Goal: Task Accomplishment & Management: Manage account settings

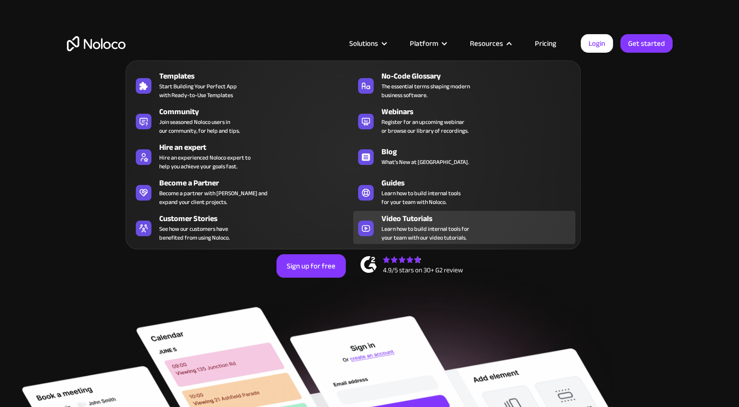
click at [402, 227] on span "Learn how to build internal tools for your team with our video tutorials." at bounding box center [425, 234] width 88 height 18
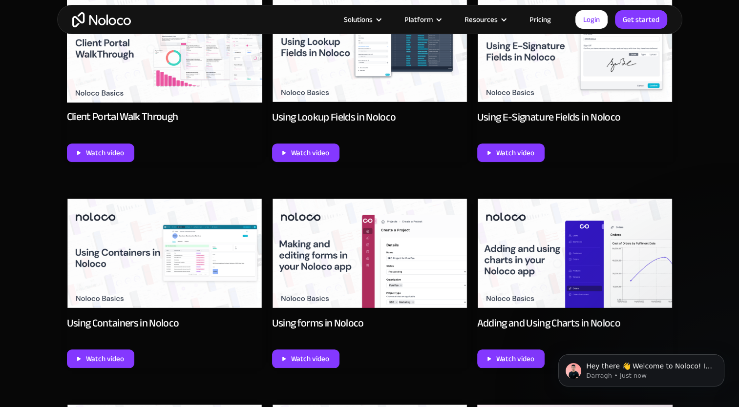
scroll to position [785, 0]
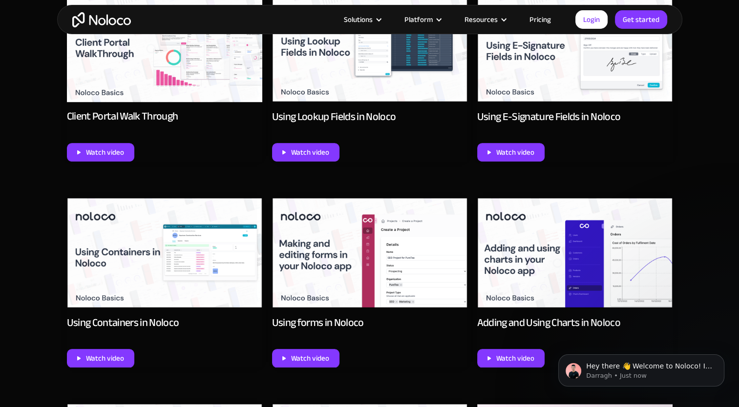
click at [159, 262] on img at bounding box center [164, 253] width 195 height 110
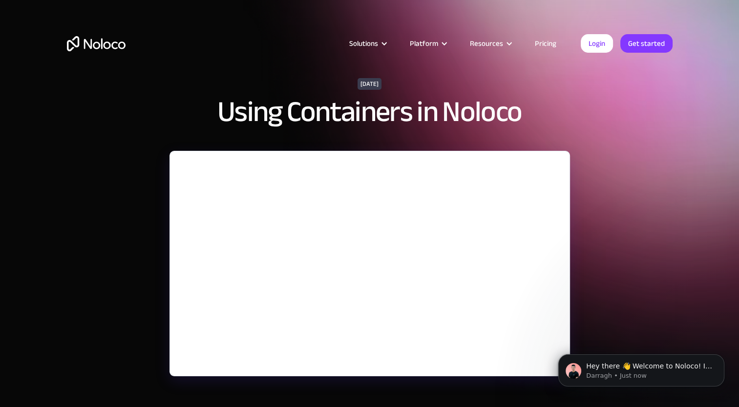
click at [544, 367] on html "Hey there 👋 Welcome to Noloco! If you have any questions, just reply to this me…" at bounding box center [641, 368] width 195 height 68
click at [548, 363] on body "Hey there 👋 Welcome to Noloco! If you have any questions, just reply to this me…" at bounding box center [642, 368] width 188 height 61
click at [548, 365] on body "Hey there 👋 Welcome to Noloco! If you have any questions, just reply to this me…" at bounding box center [642, 368] width 188 height 61
click at [726, 361] on button "Dismiss notification" at bounding box center [721, 357] width 13 height 13
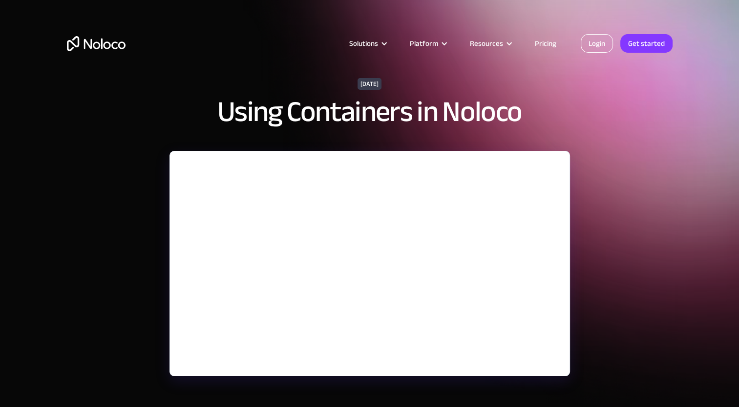
click at [607, 39] on link "Login" at bounding box center [597, 43] width 32 height 19
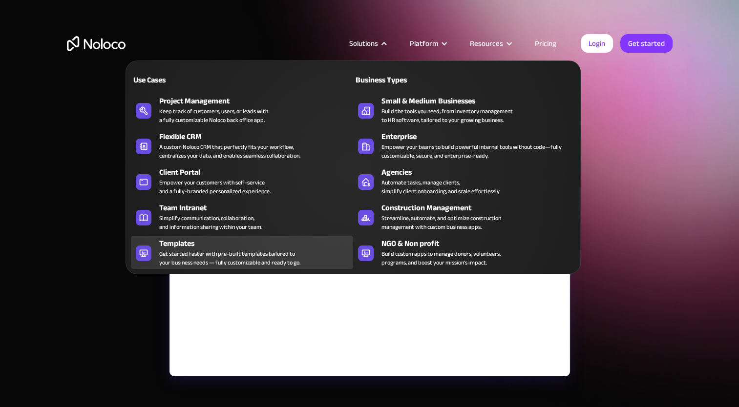
click at [201, 247] on div "Templates" at bounding box center [258, 244] width 198 height 12
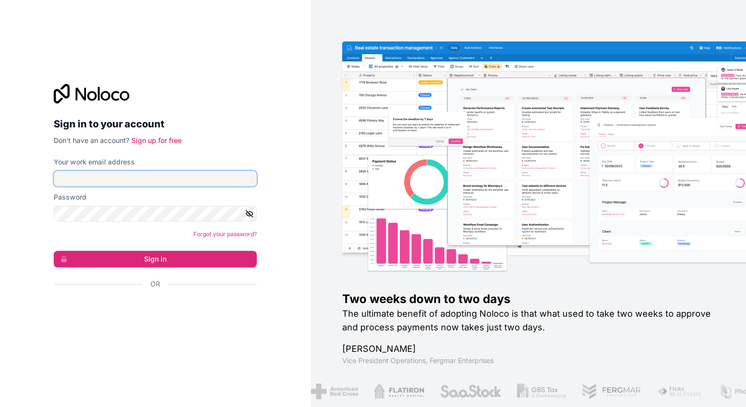
click at [220, 175] on input "Your work email address" at bounding box center [155, 179] width 203 height 16
type input "[PERSON_NAME][EMAIL_ADDRESS]"
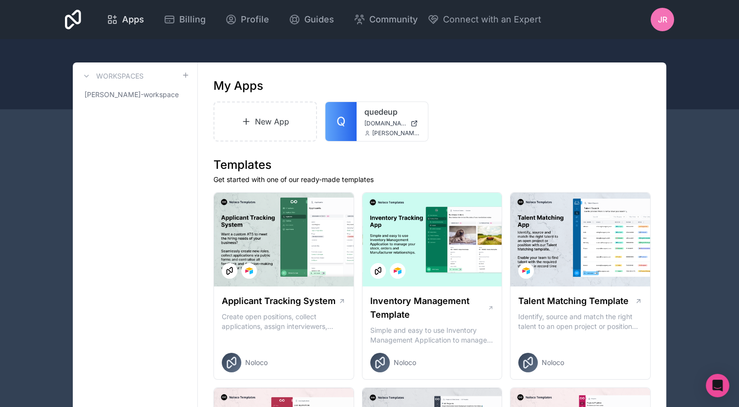
click at [133, 21] on span "Apps" at bounding box center [133, 20] width 22 height 14
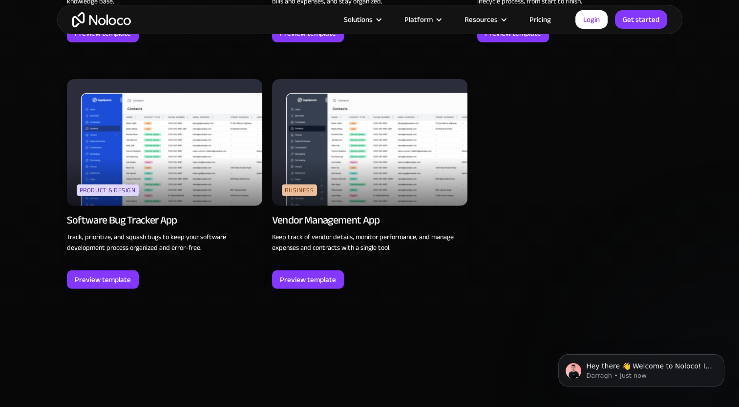
scroll to position [2729, 0]
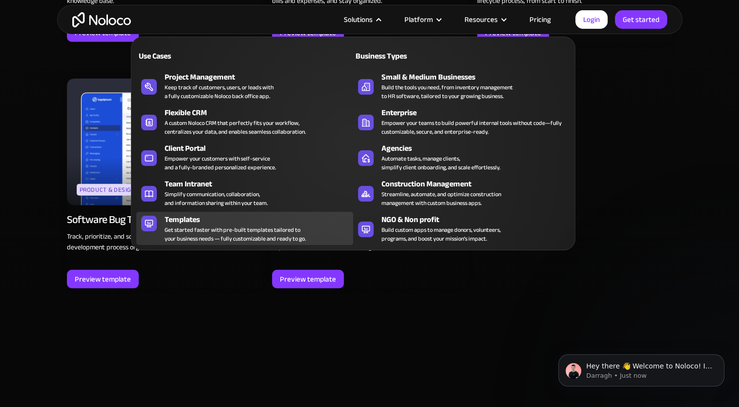
click at [201, 237] on div "Get started faster with pre-built templates tailored to your business needs — f…" at bounding box center [235, 235] width 141 height 18
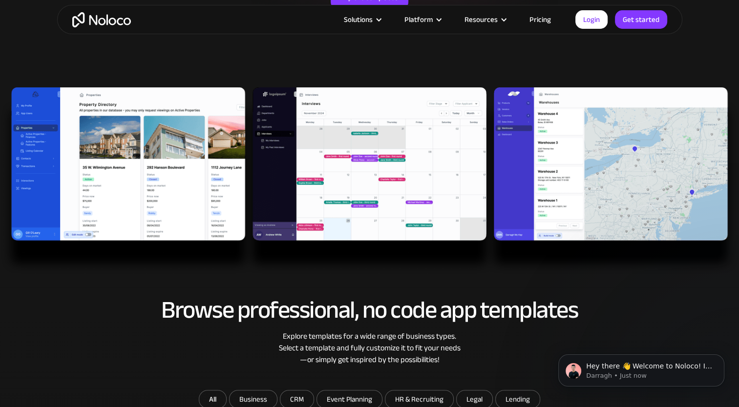
scroll to position [244, 0]
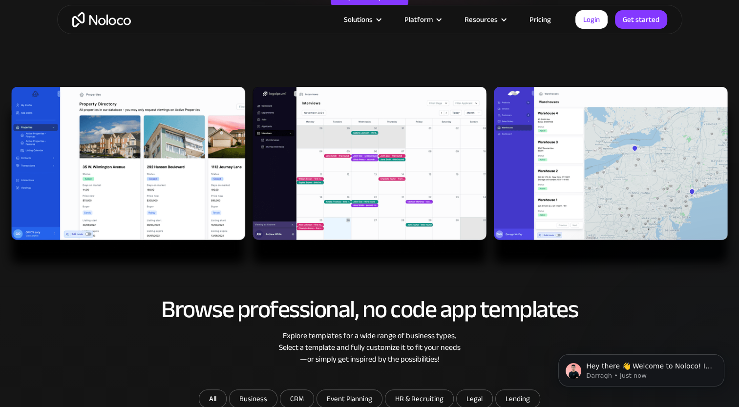
click at [538, 191] on img at bounding box center [369, 181] width 739 height 188
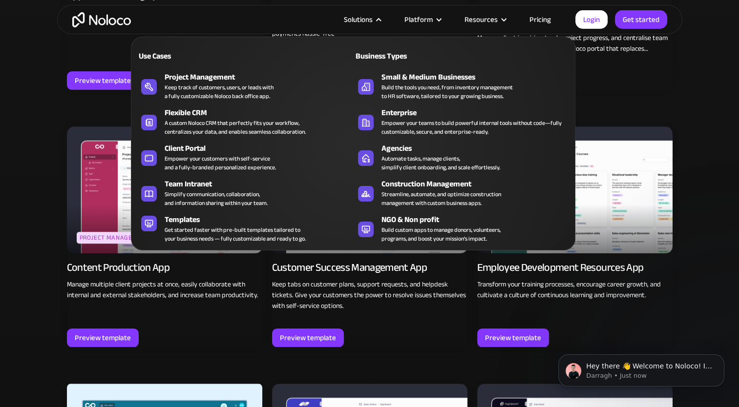
scroll to position [865, 0]
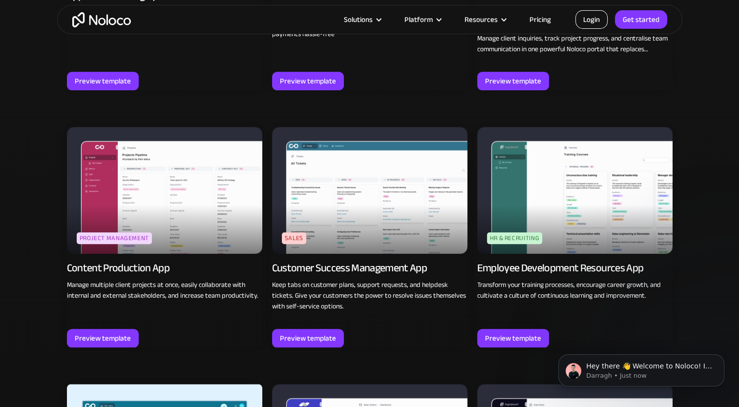
click at [584, 17] on link "Login" at bounding box center [591, 19] width 32 height 19
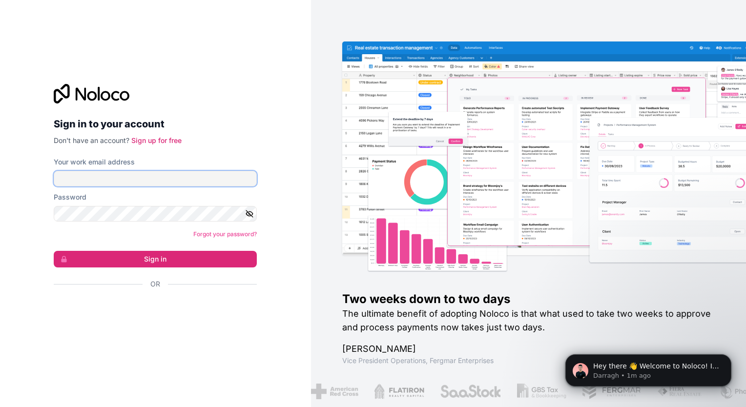
type input "[PERSON_NAME][EMAIL_ADDRESS]"
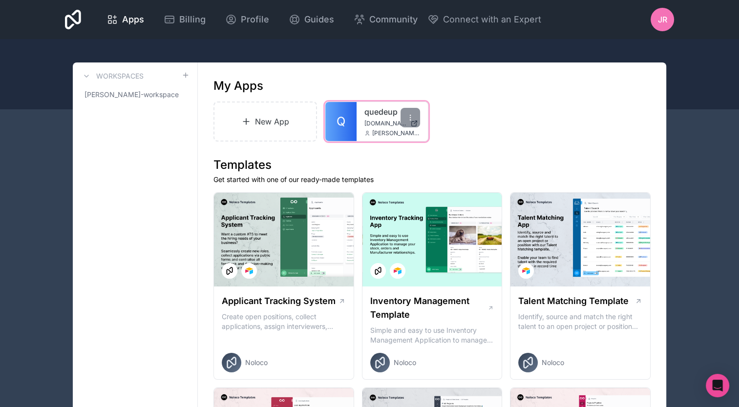
click at [373, 118] on div "quedeup [DOMAIN_NAME] [PERSON_NAME][EMAIL_ADDRESS][DOMAIN_NAME]" at bounding box center [392, 121] width 71 height 39
click at [404, 119] on div at bounding box center [411, 118] width 20 height 20
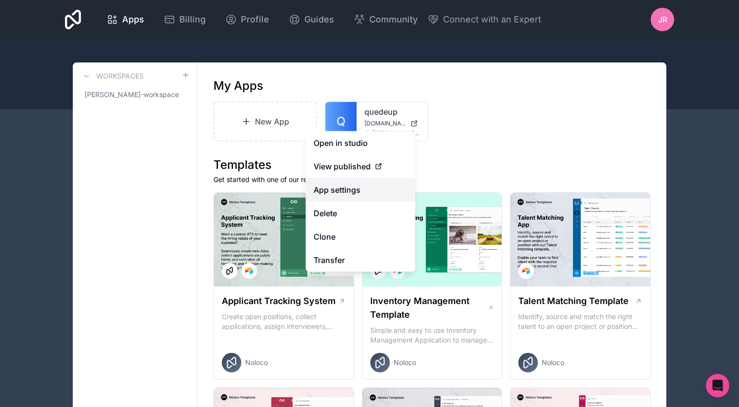
click at [341, 184] on link "App settings" at bounding box center [360, 189] width 109 height 23
